Goal: Information Seeking & Learning: Learn about a topic

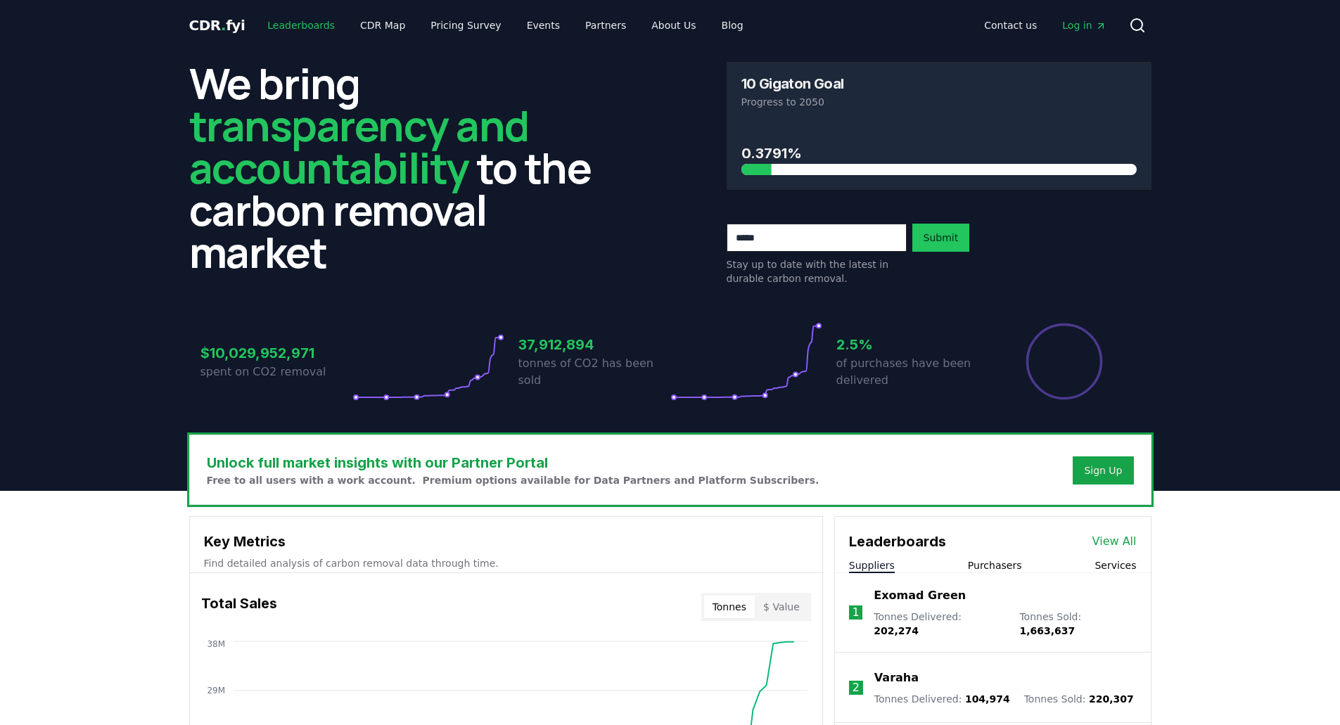
click at [307, 26] on link "Leaderboards" at bounding box center [301, 25] width 90 height 25
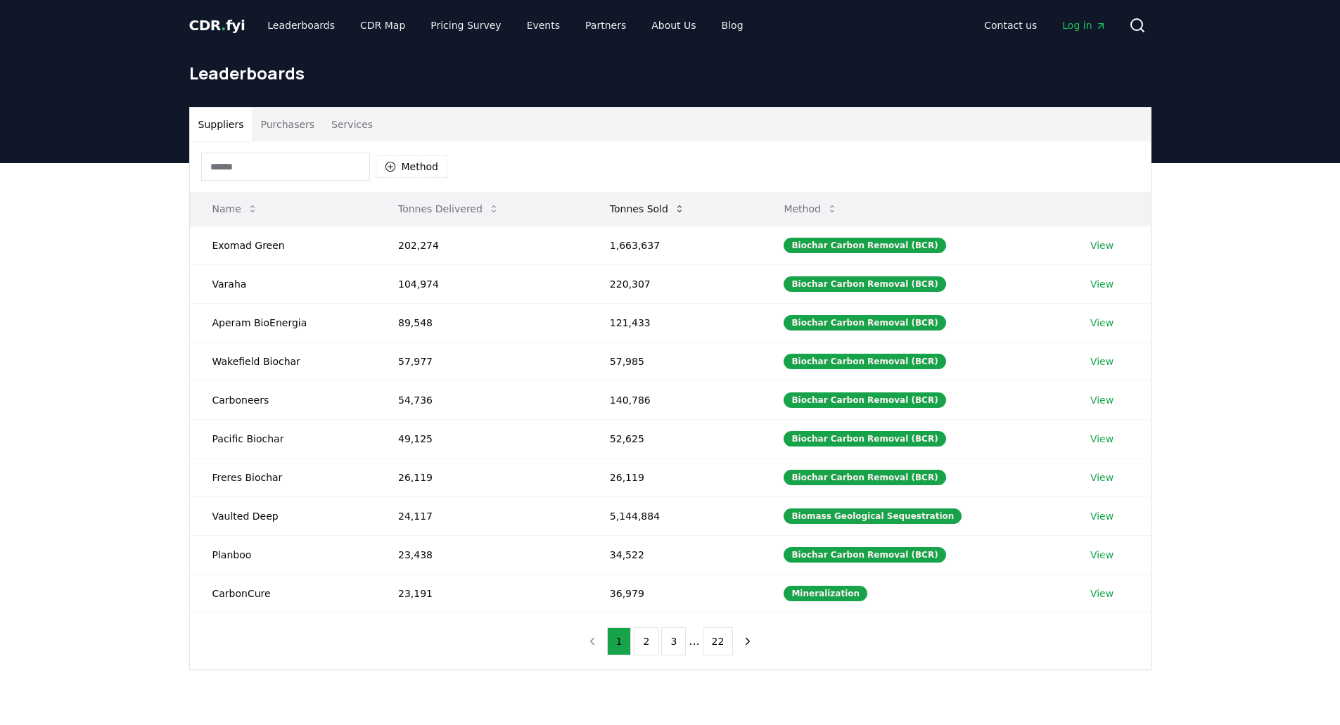
click at [642, 220] on button "Tonnes Sold" at bounding box center [648, 209] width 98 height 28
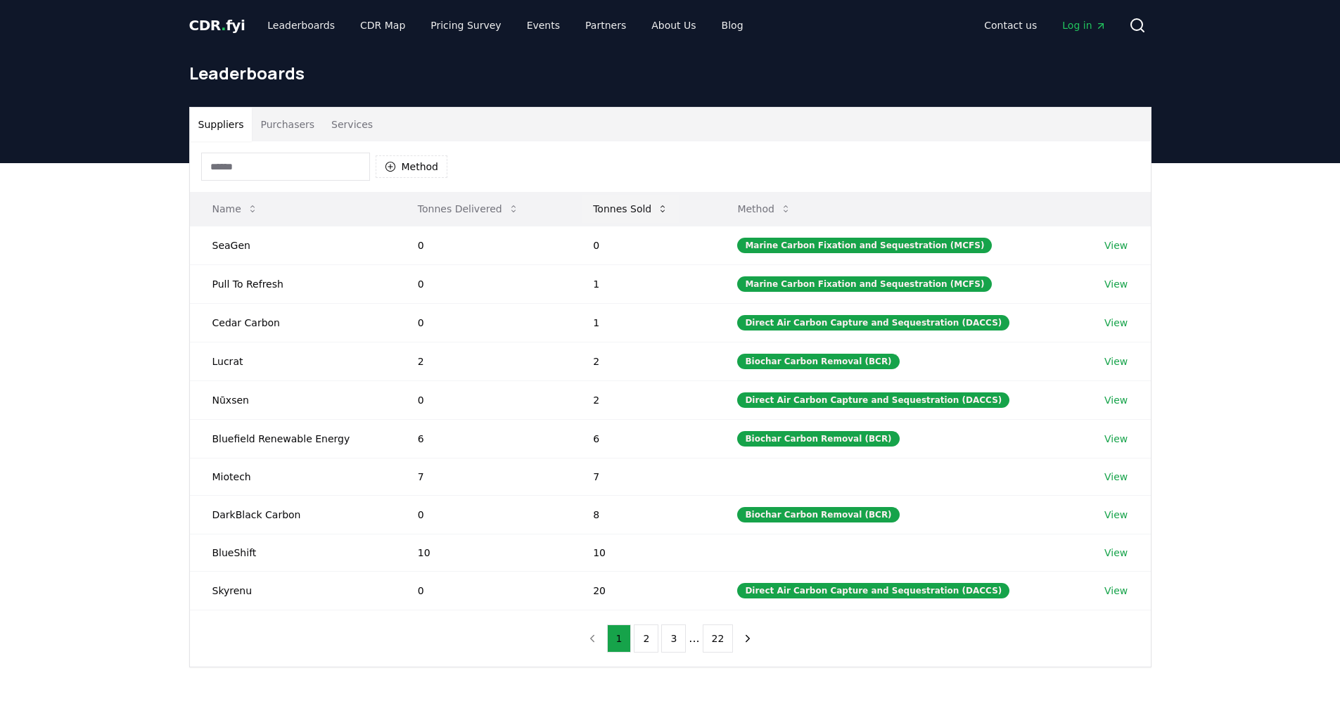
click at [650, 209] on button "Tonnes Sold" at bounding box center [631, 209] width 98 height 28
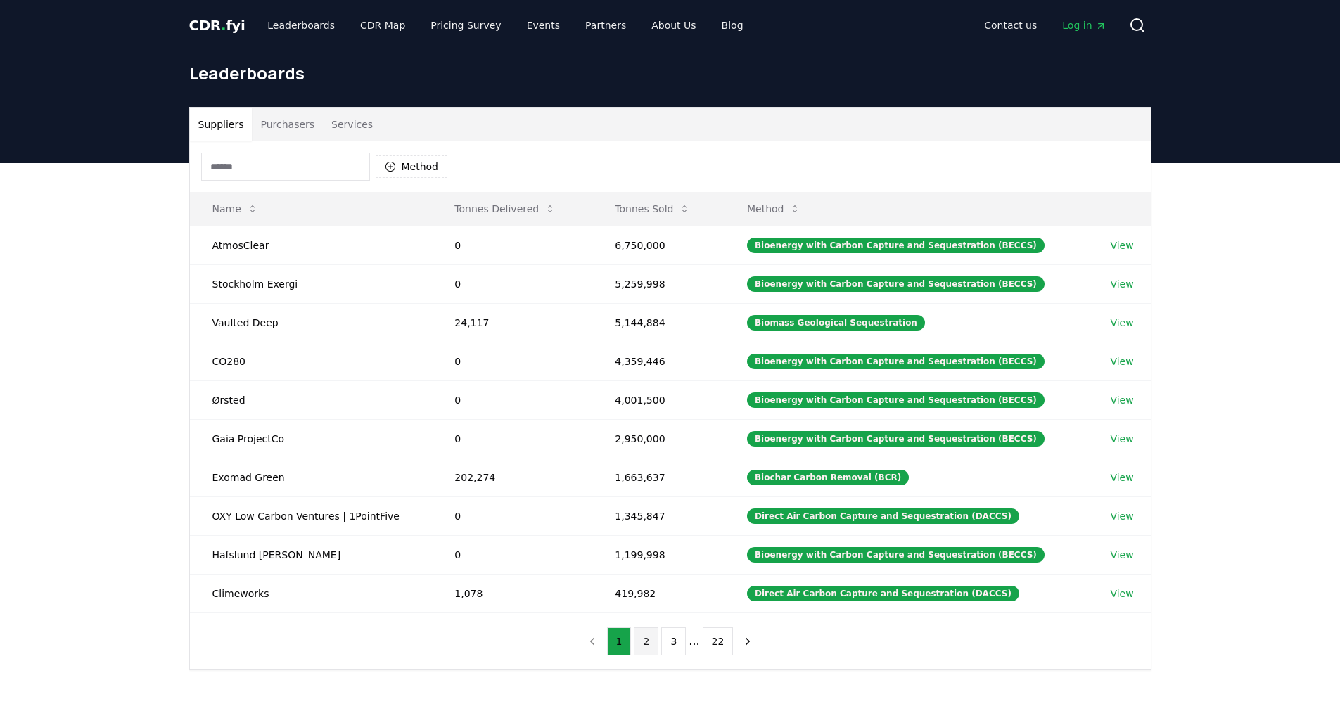
click at [654, 635] on button "2" at bounding box center [646, 642] width 25 height 28
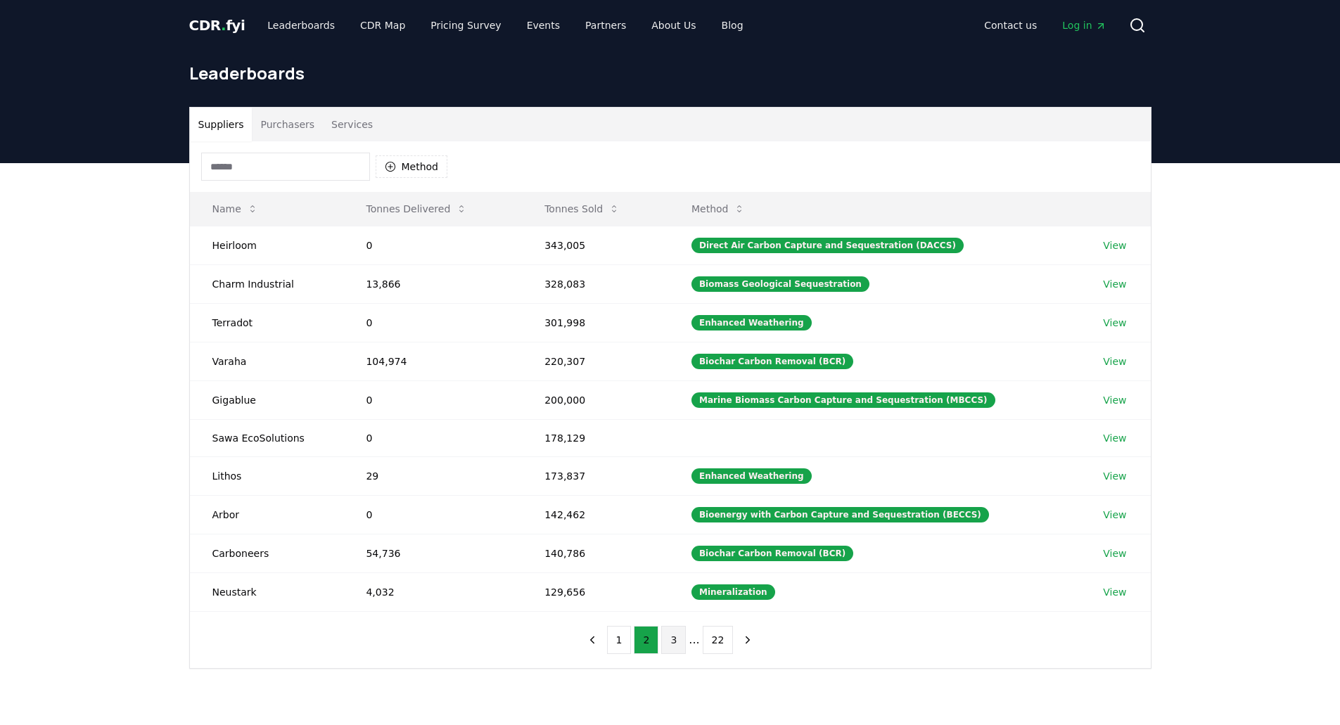
click at [670, 642] on button "3" at bounding box center [673, 640] width 25 height 28
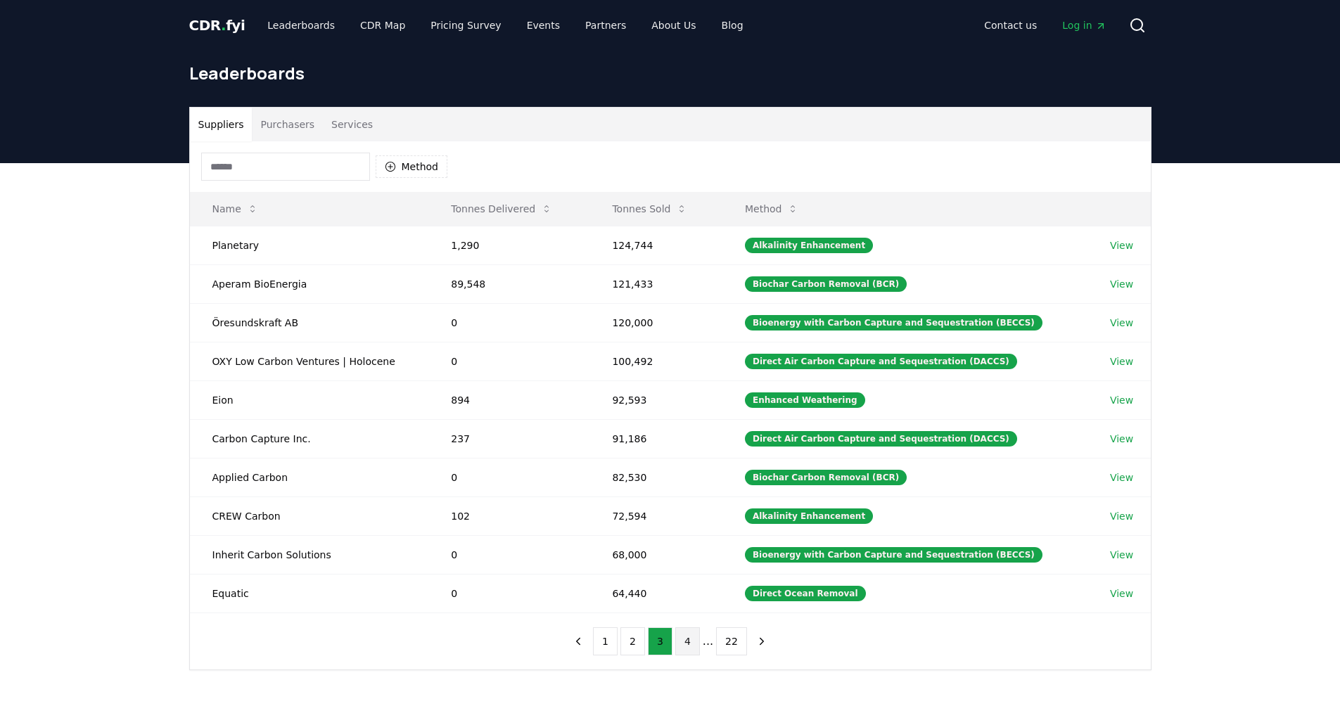
click at [686, 642] on button "4" at bounding box center [687, 642] width 25 height 28
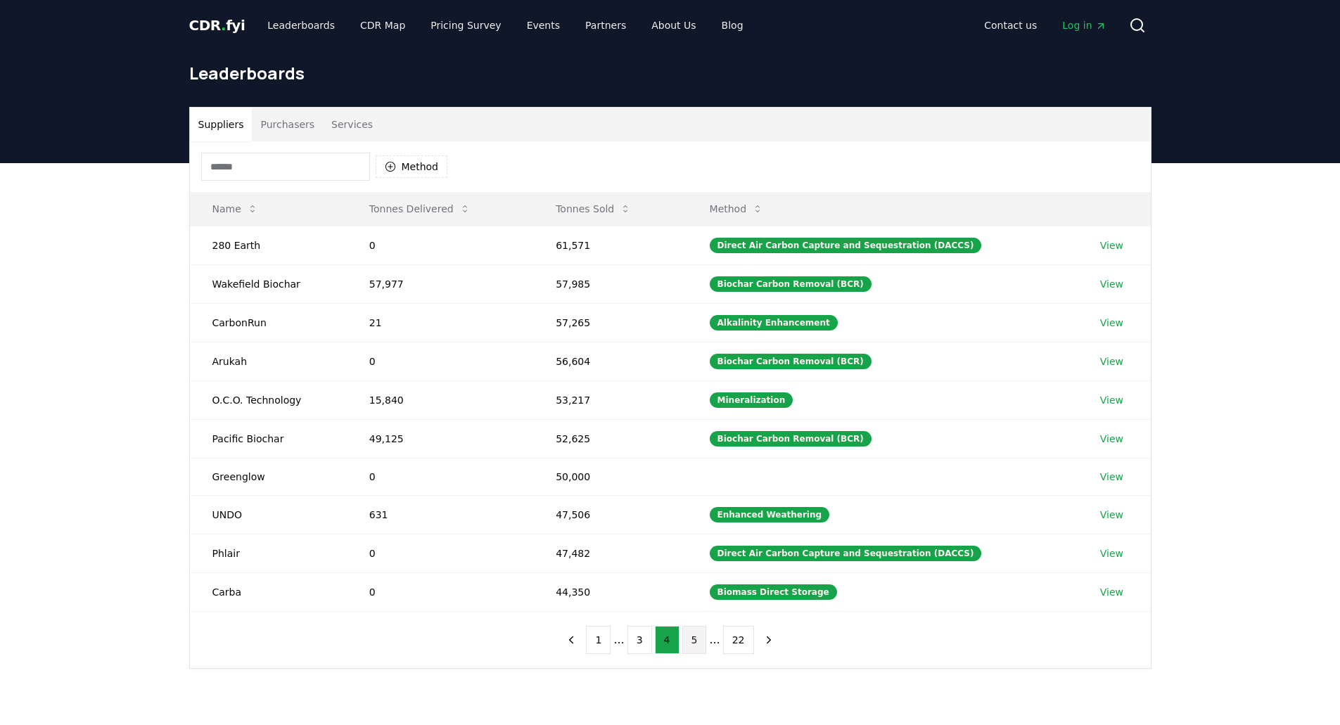
click at [683, 644] on button "5" at bounding box center [694, 640] width 25 height 28
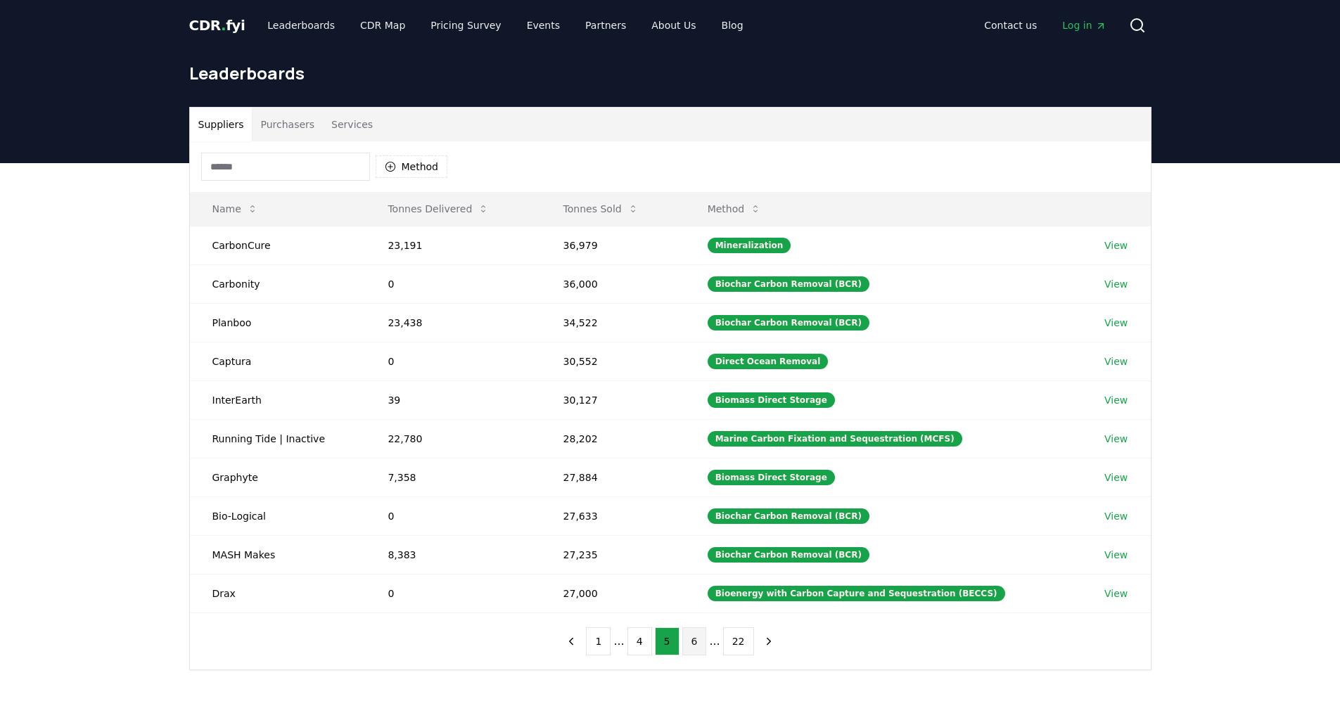
click at [687, 640] on button "6" at bounding box center [694, 642] width 25 height 28
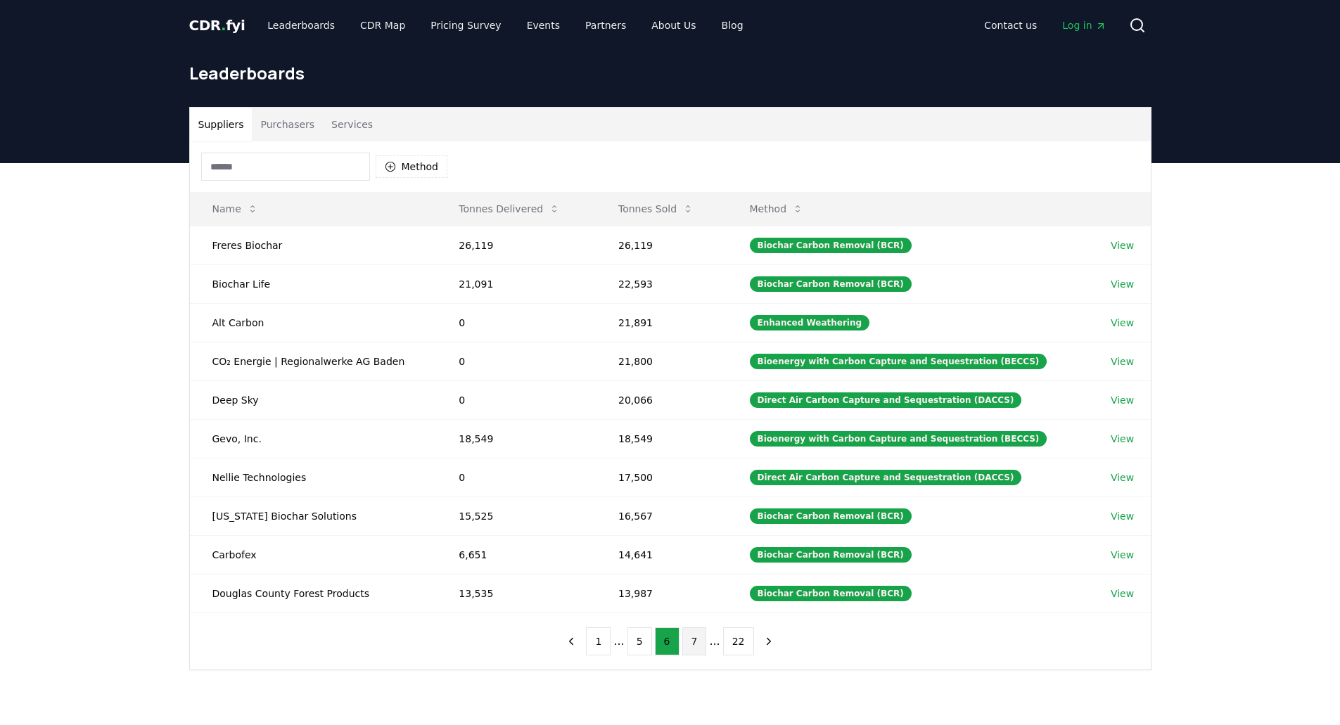
click at [693, 640] on button "7" at bounding box center [694, 642] width 25 height 28
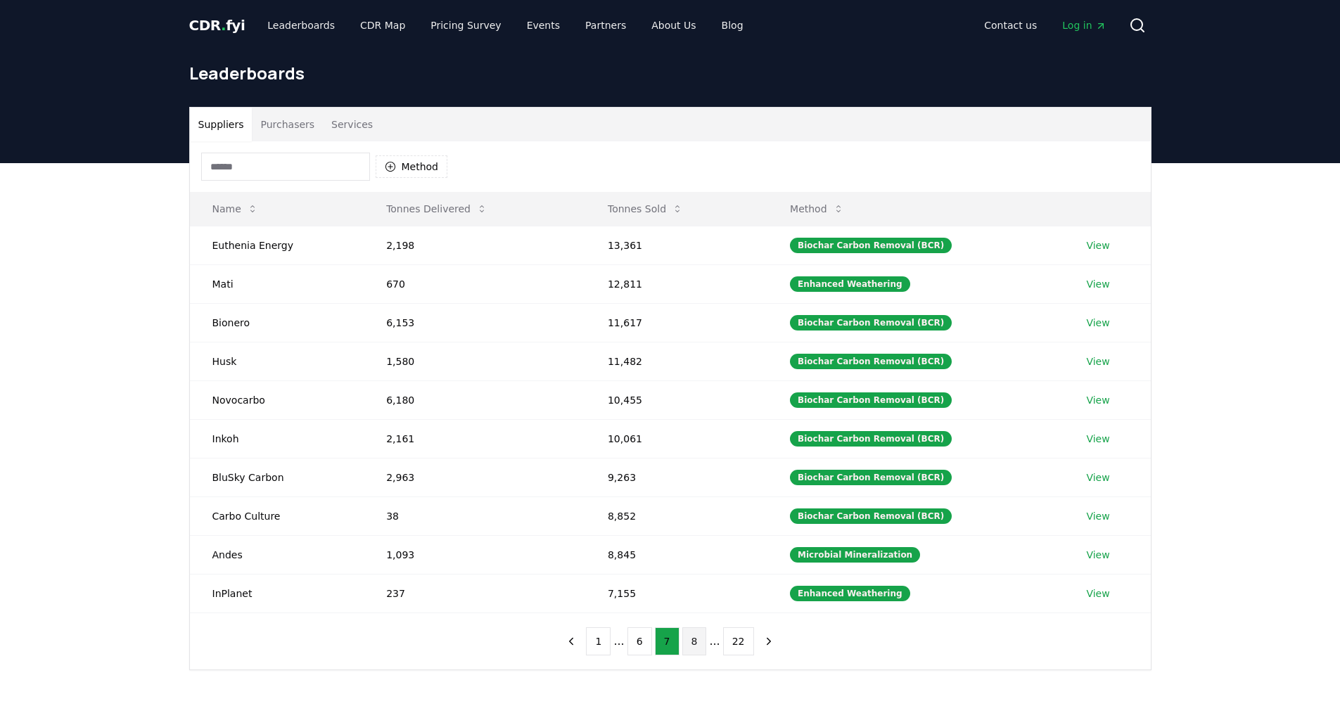
click at [698, 639] on button "8" at bounding box center [694, 642] width 25 height 28
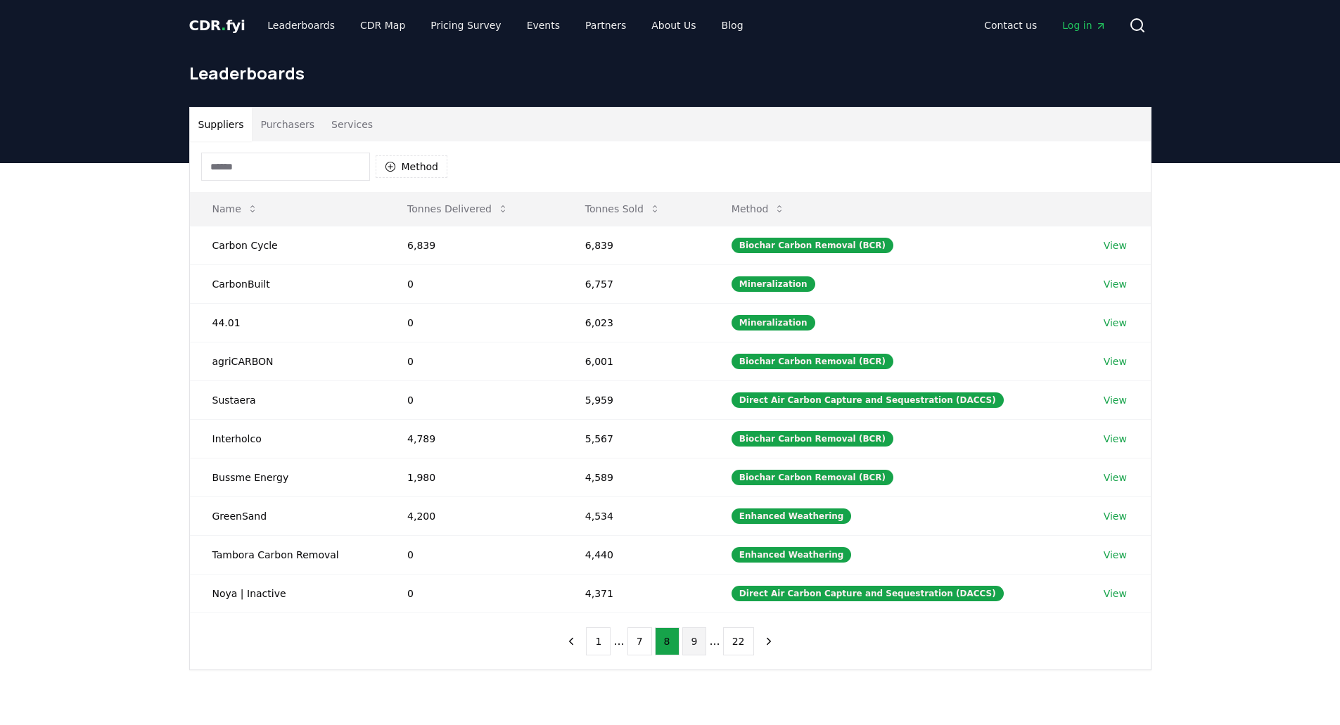
click at [696, 637] on button "9" at bounding box center [694, 642] width 25 height 28
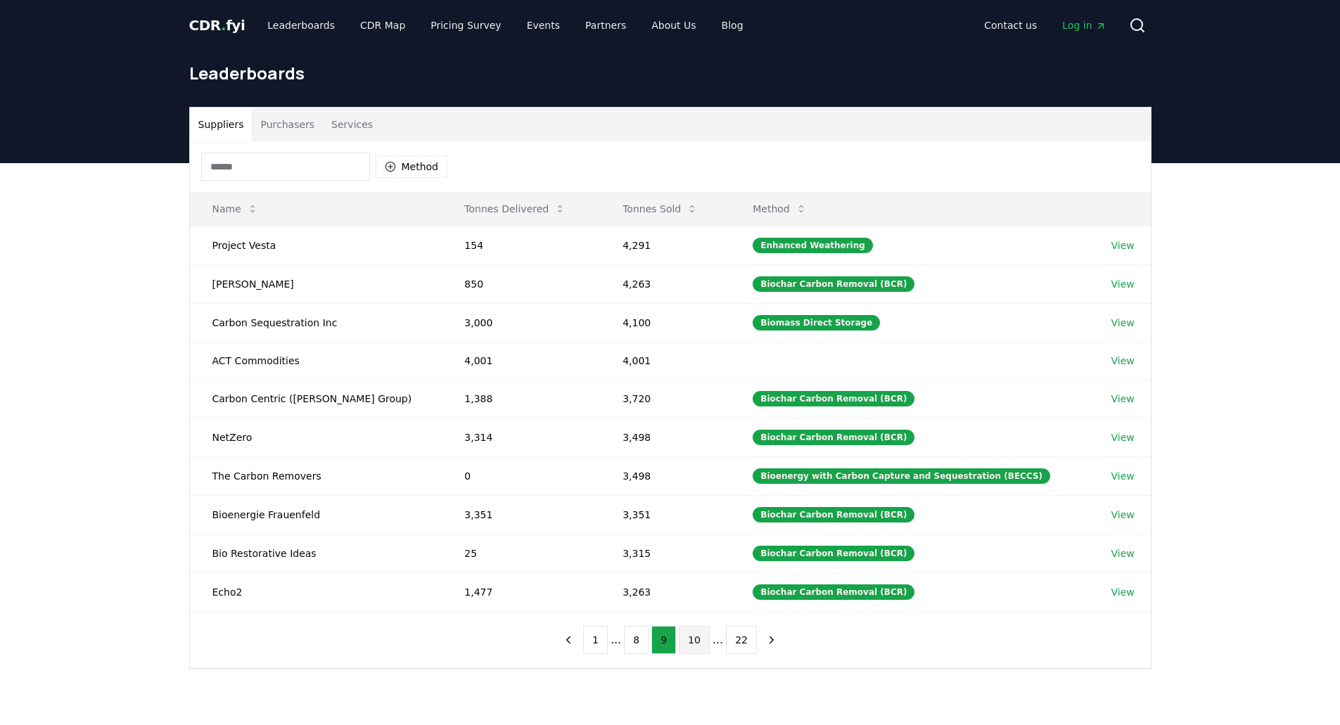
click at [690, 642] on button "10" at bounding box center [694, 640] width 31 height 28
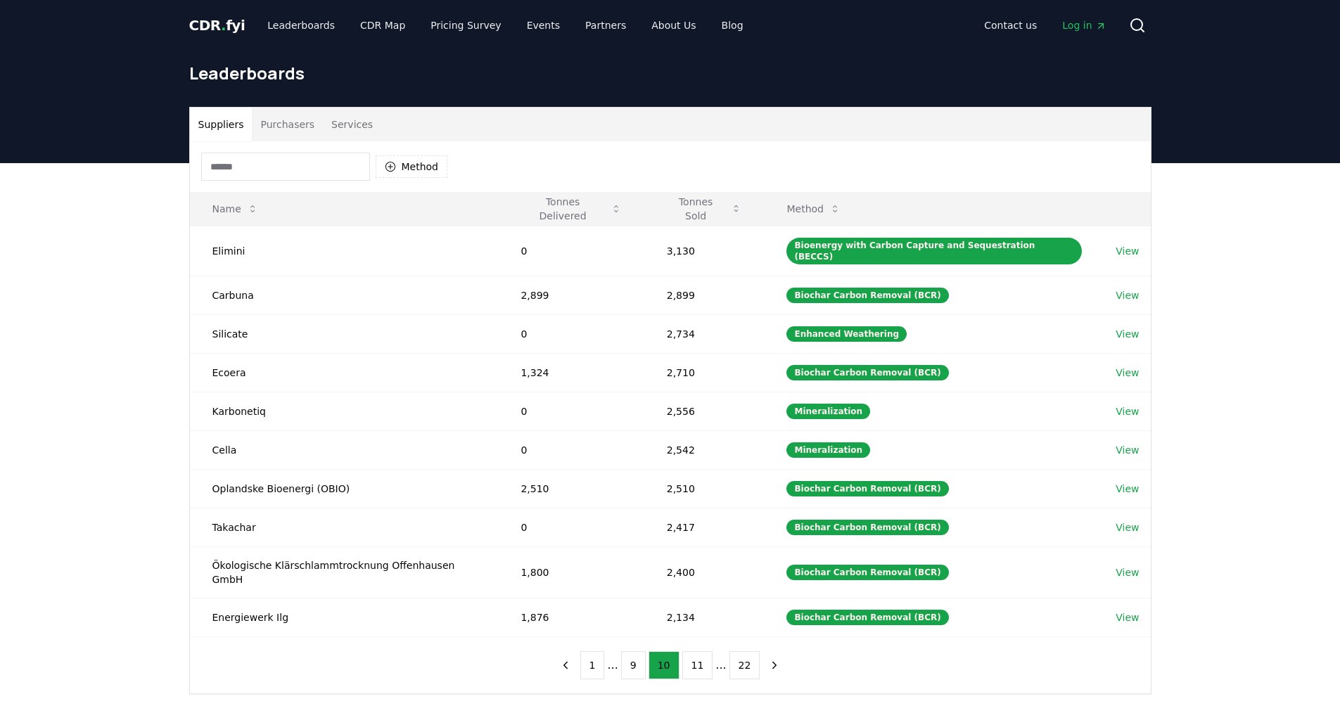
click at [710, 651] on ul "1 ... 9 10 11 ... 22" at bounding box center [670, 665] width 180 height 28
click at [703, 651] on button "11" at bounding box center [697, 665] width 31 height 28
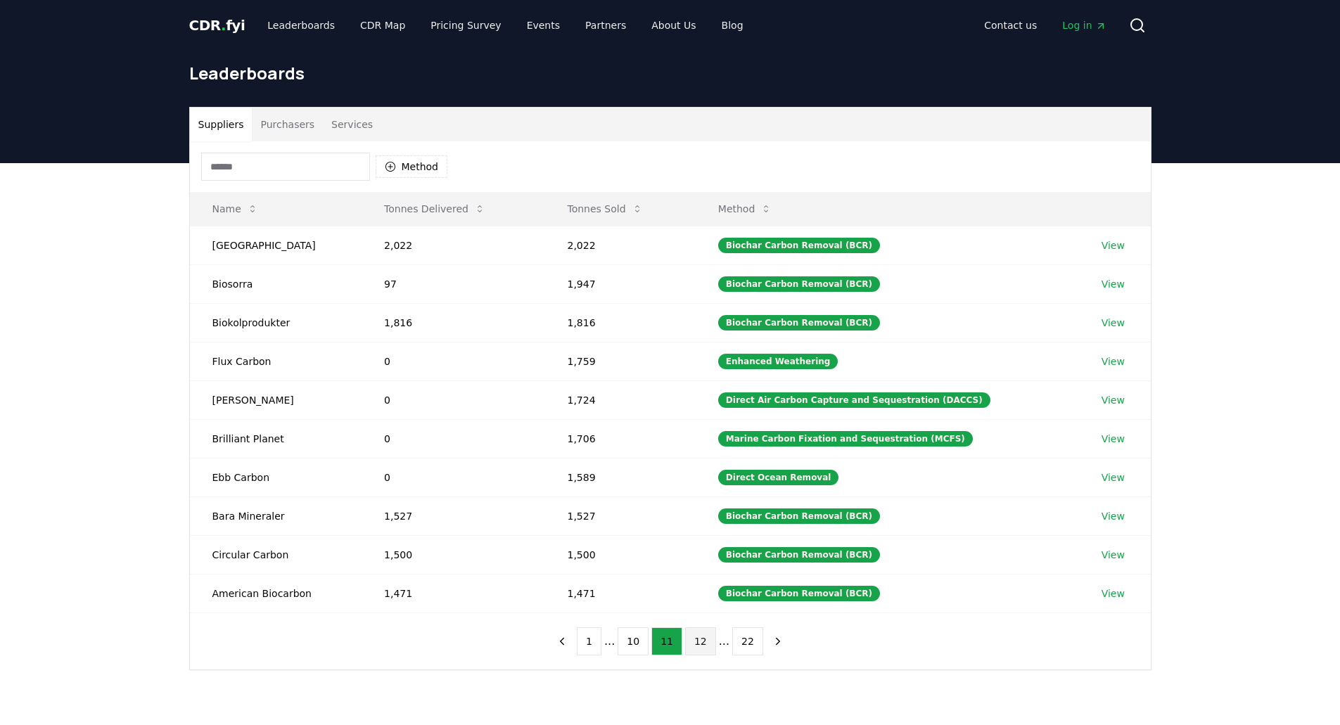
click at [698, 640] on button "12" at bounding box center [700, 642] width 31 height 28
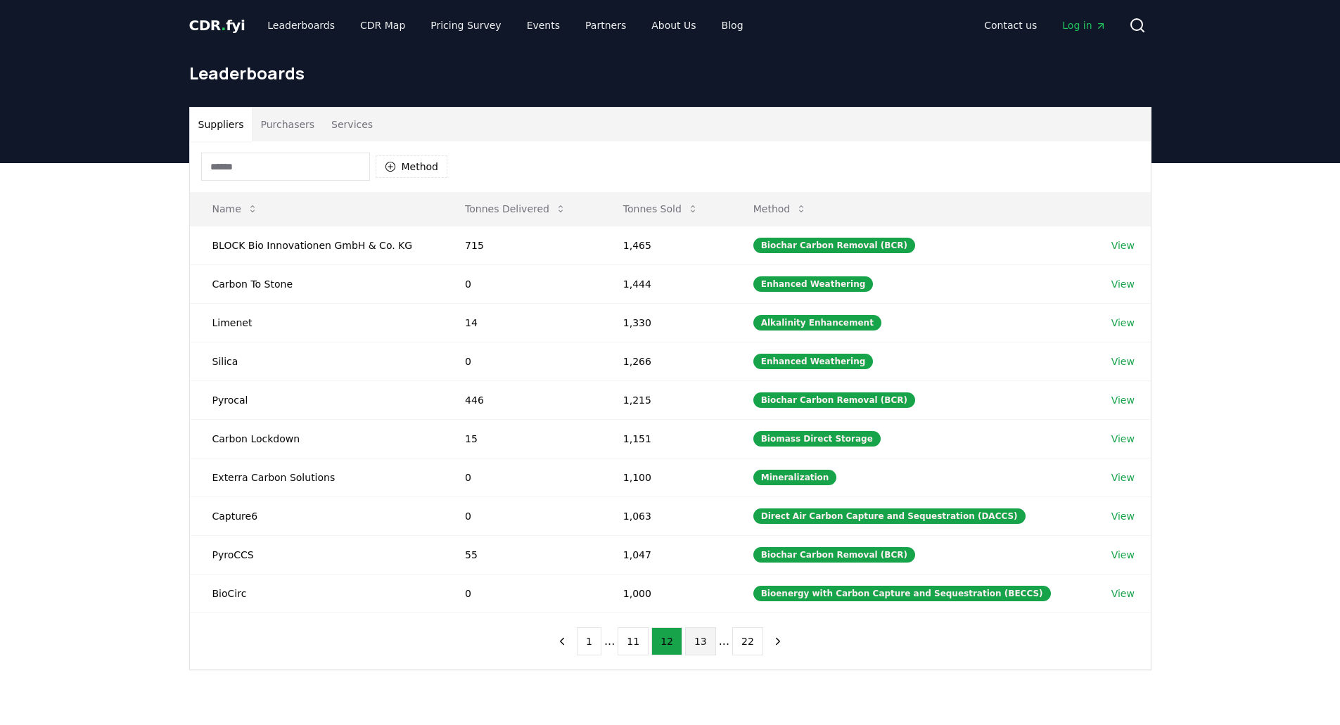
click at [685, 639] on button "13" at bounding box center [700, 642] width 31 height 28
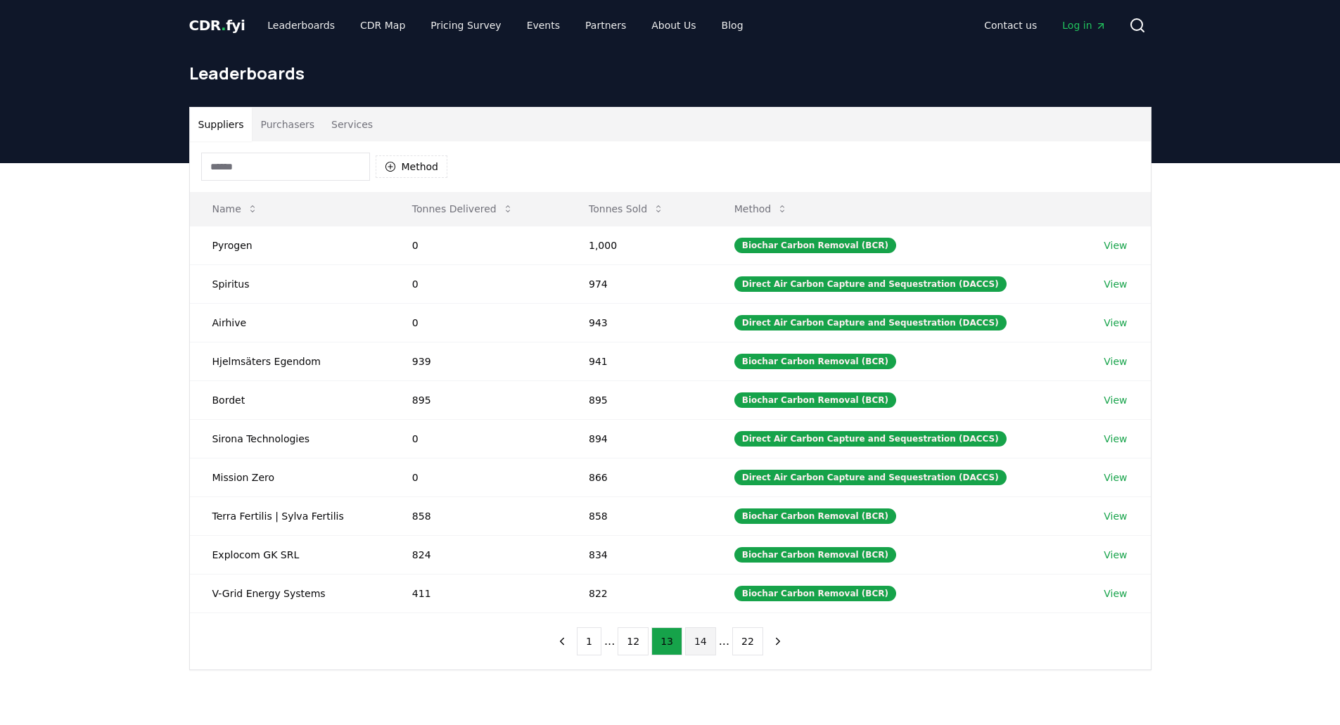
click at [702, 645] on button "14" at bounding box center [700, 642] width 31 height 28
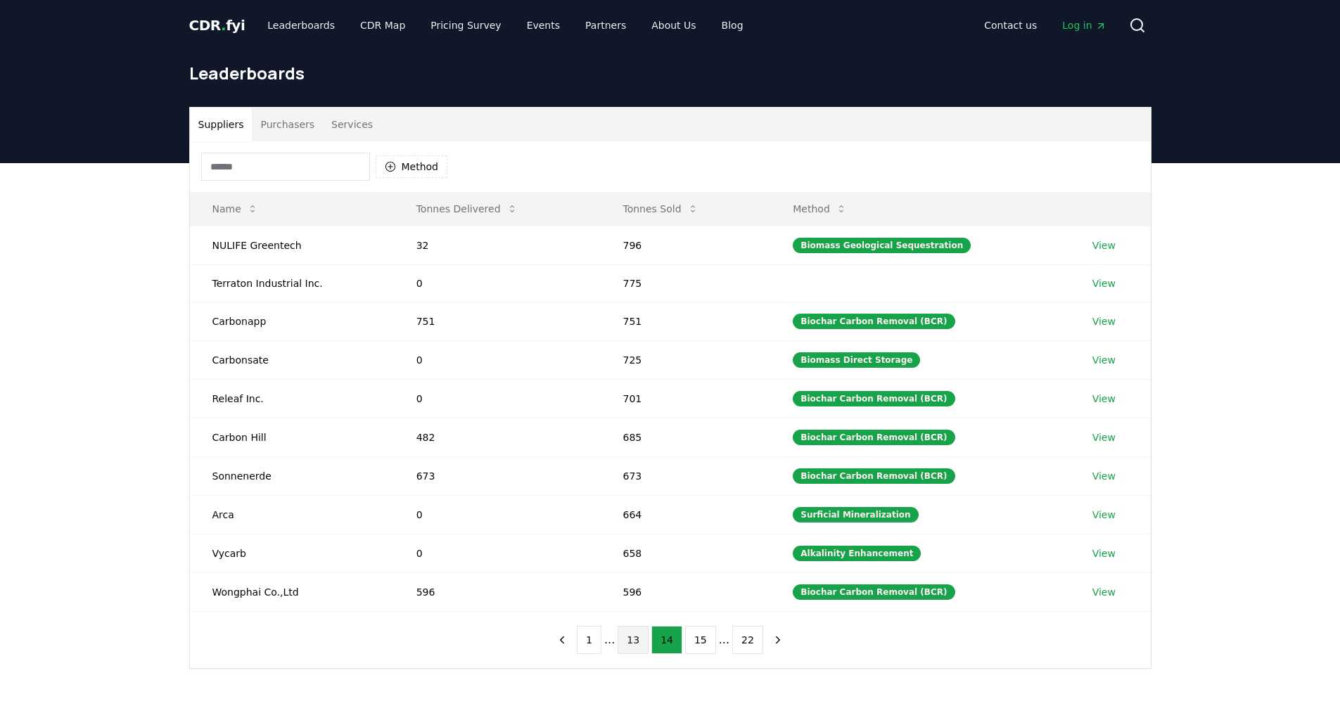
click at [639, 641] on button "13" at bounding box center [633, 640] width 31 height 28
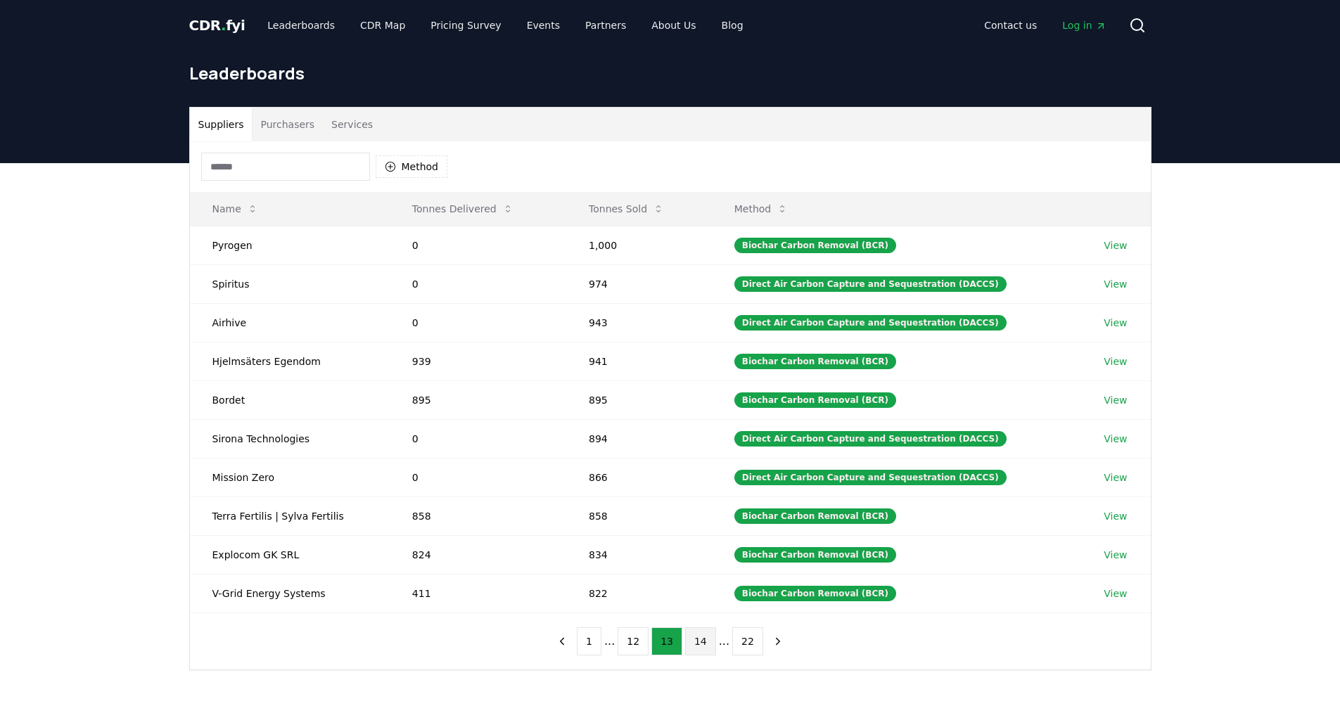
click at [697, 642] on button "14" at bounding box center [700, 642] width 31 height 28
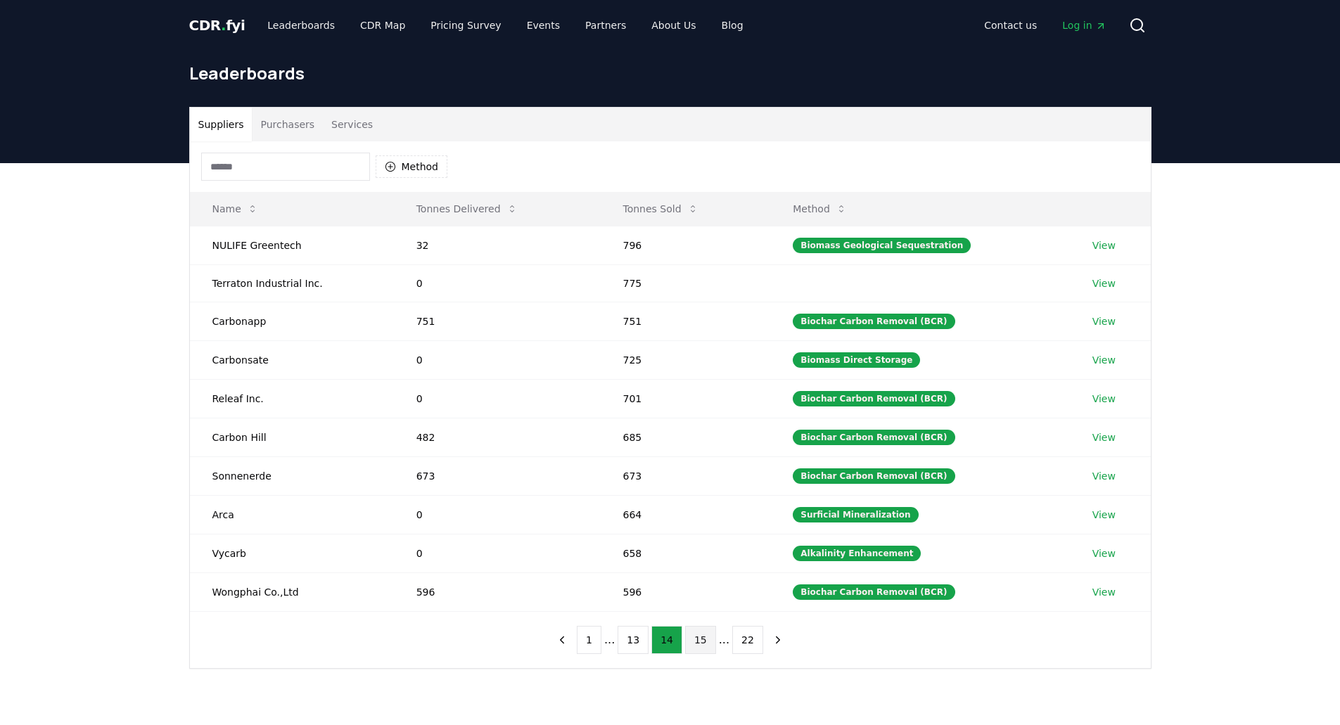
click at [686, 635] on button "15" at bounding box center [700, 640] width 31 height 28
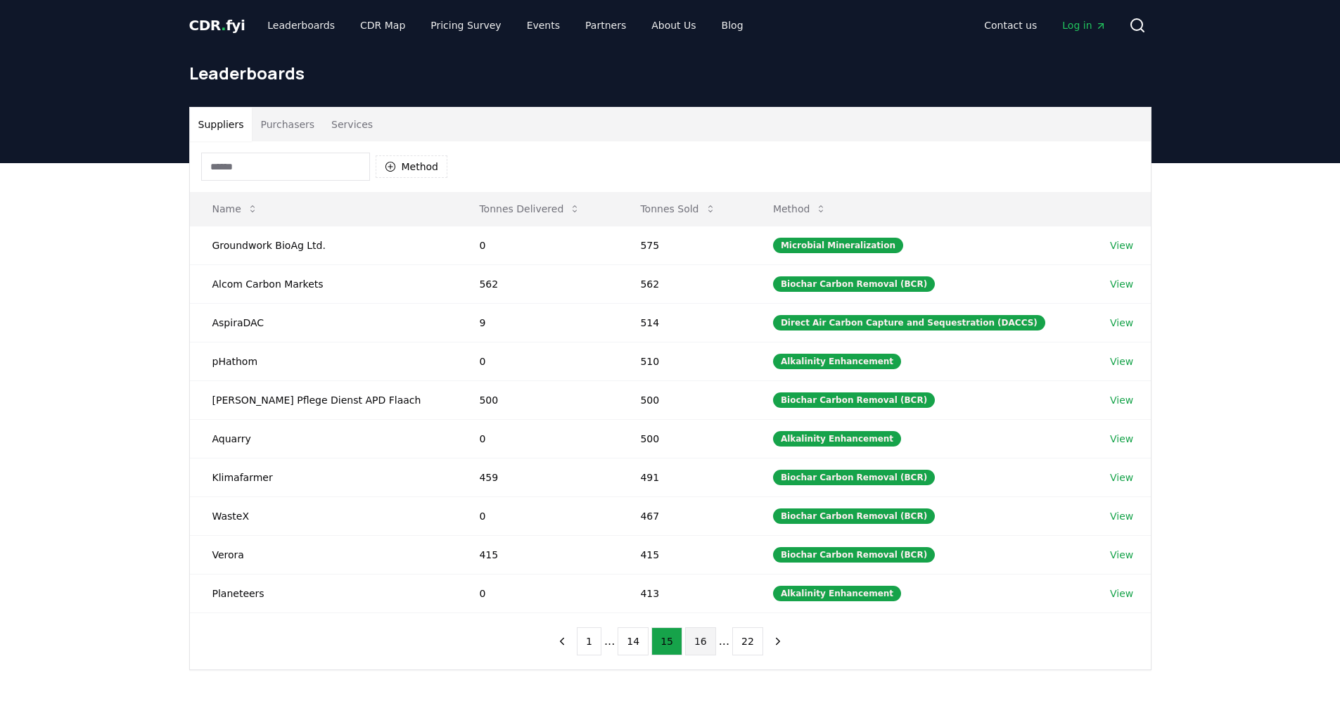
click at [694, 639] on button "16" at bounding box center [700, 642] width 31 height 28
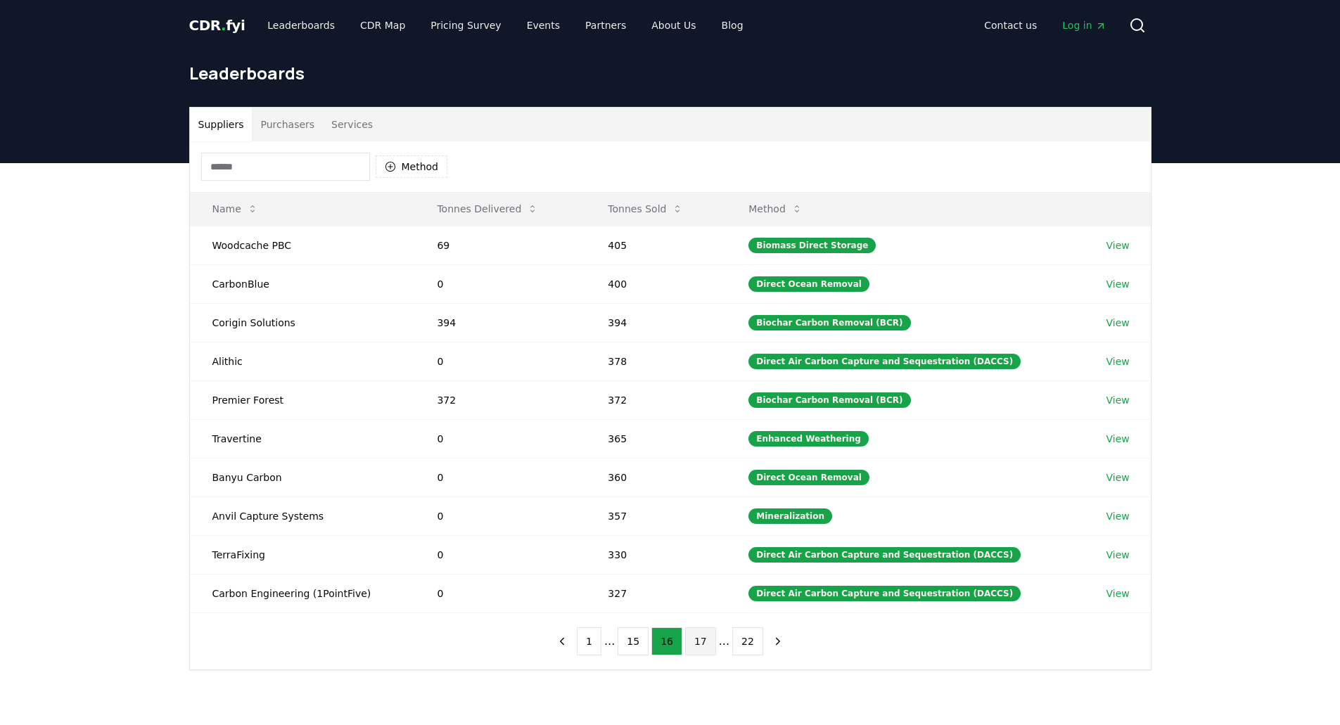
click at [696, 647] on button "17" at bounding box center [700, 642] width 31 height 28
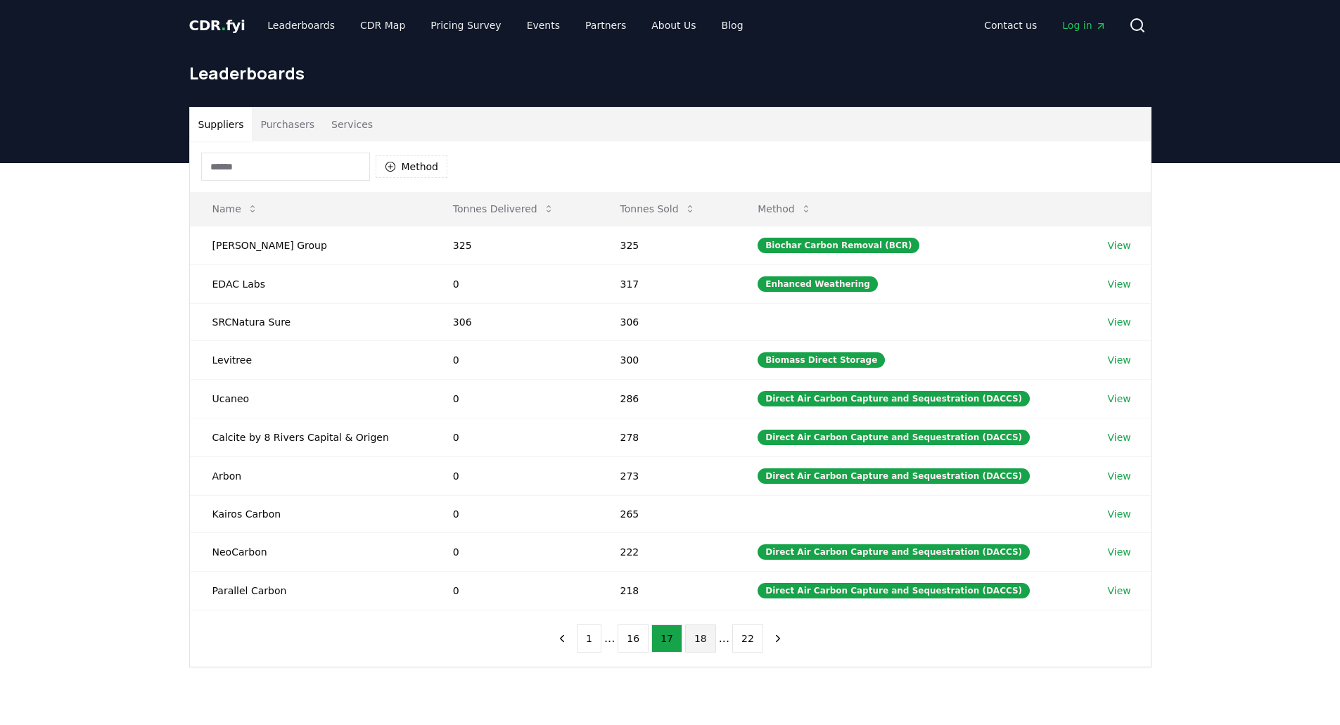
click at [697, 639] on button "18" at bounding box center [700, 639] width 31 height 28
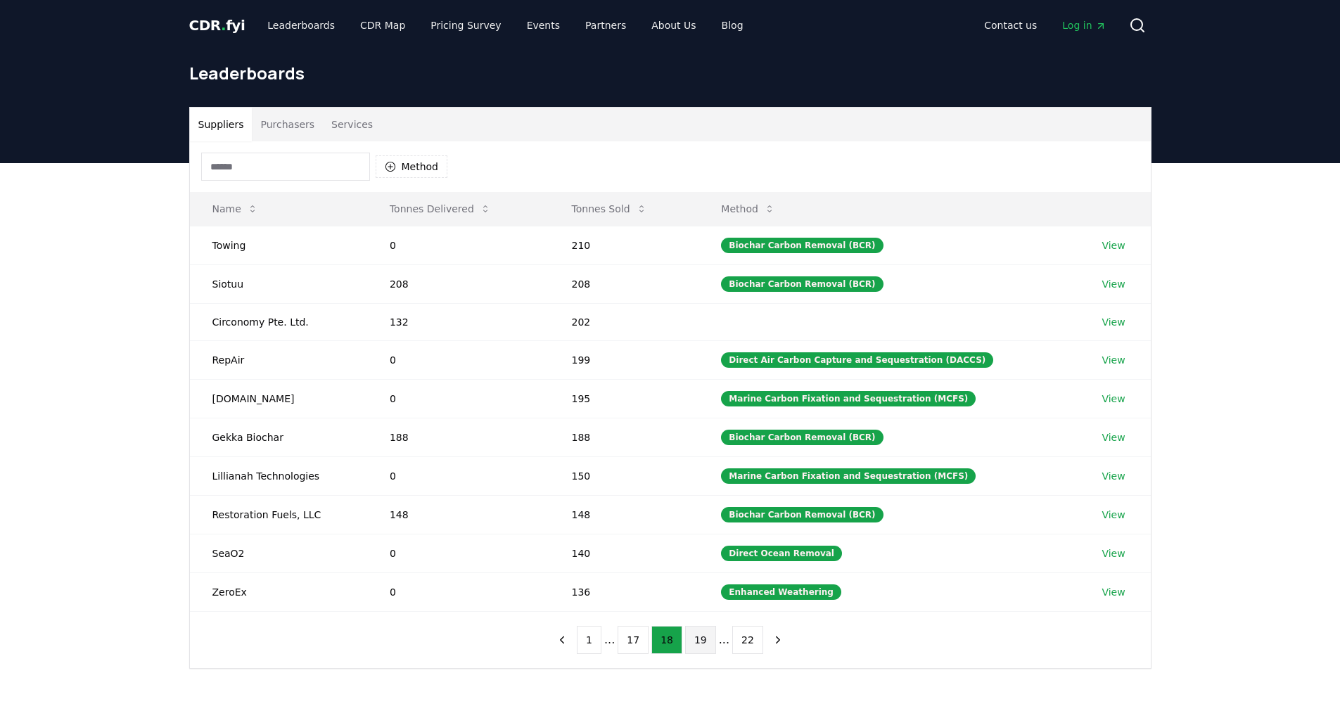
click at [696, 644] on button "19" at bounding box center [700, 640] width 31 height 28
